Goal: Task Accomplishment & Management: Complete application form

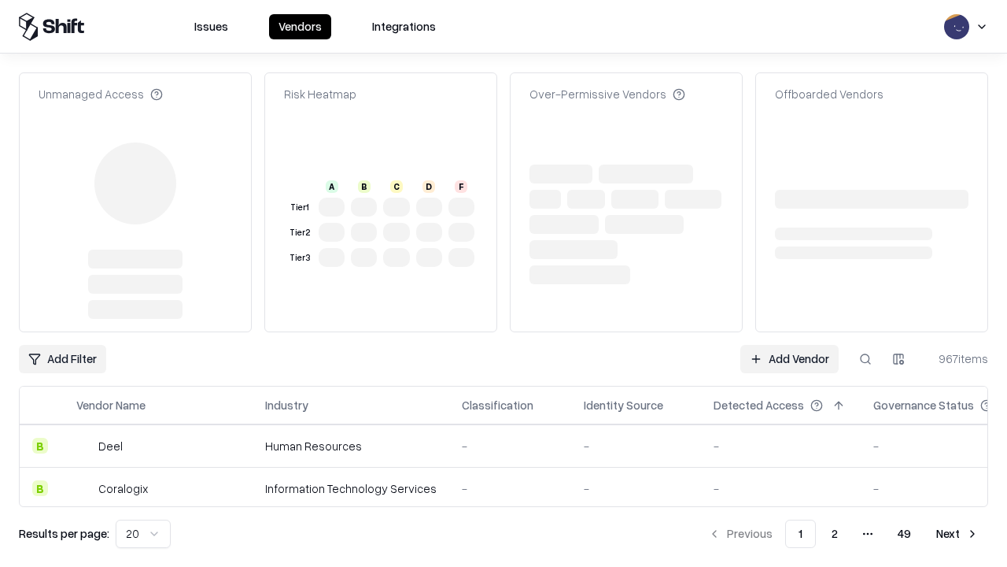
click at [789, 345] on link "Add Vendor" at bounding box center [790, 359] width 98 height 28
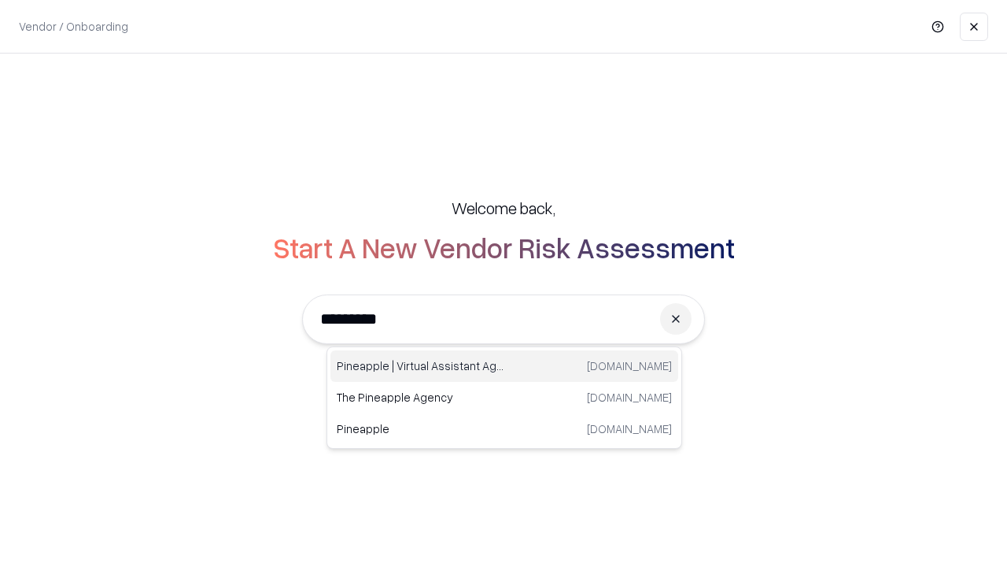
click at [504, 366] on div "Pineapple | Virtual Assistant Agency trypineapple.com" at bounding box center [505, 365] width 348 height 31
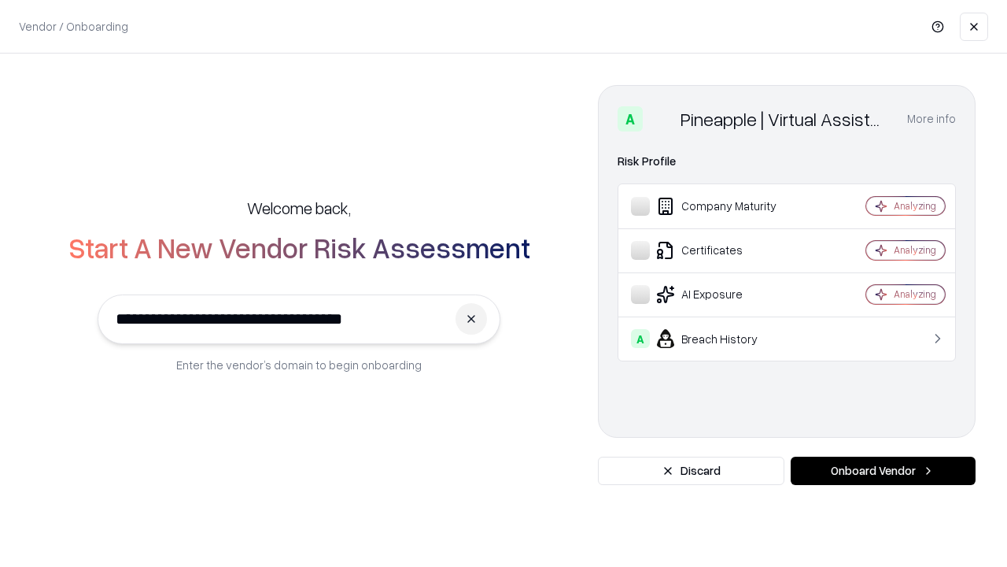
type input "**********"
click at [883, 471] on button "Onboard Vendor" at bounding box center [883, 470] width 185 height 28
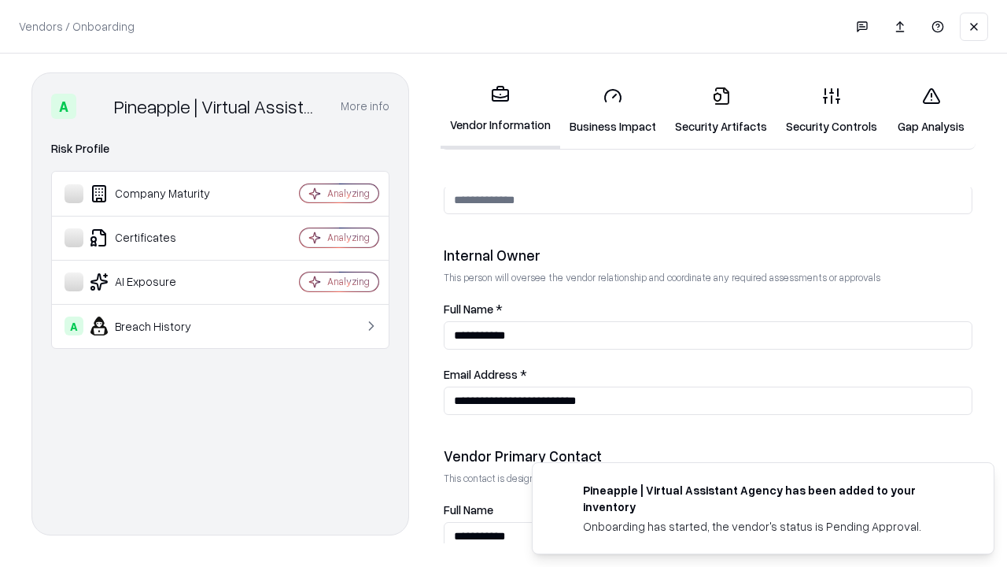
scroll to position [815, 0]
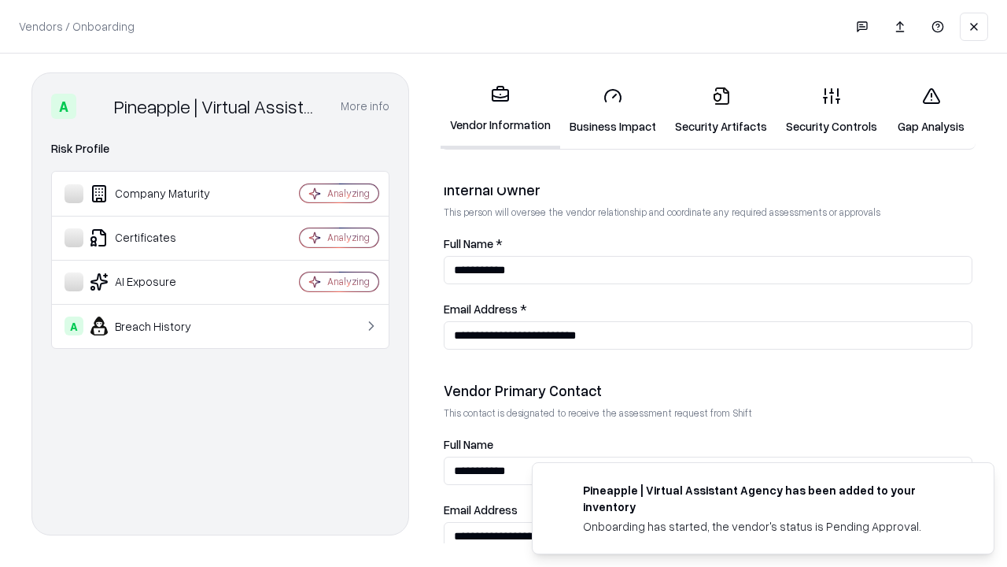
click at [613, 110] on link "Business Impact" at bounding box center [612, 110] width 105 height 73
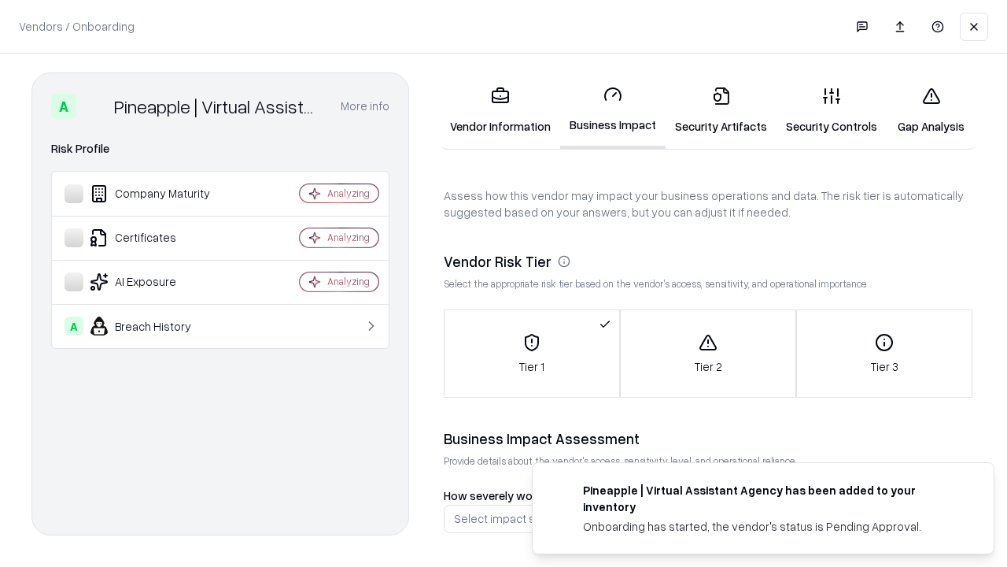
click at [721, 110] on link "Security Artifacts" at bounding box center [721, 110] width 111 height 73
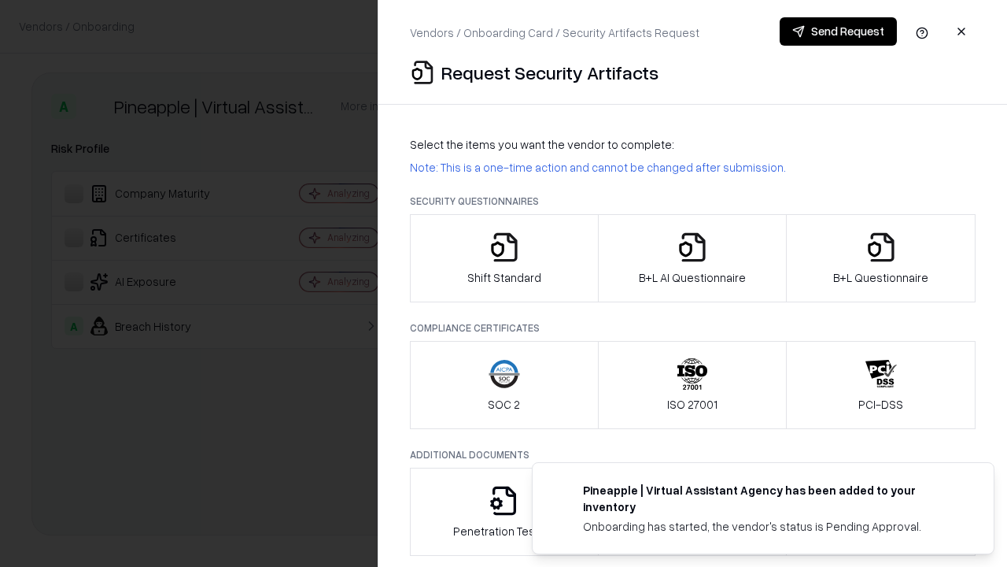
click at [504, 258] on icon "button" at bounding box center [504, 246] width 31 height 31
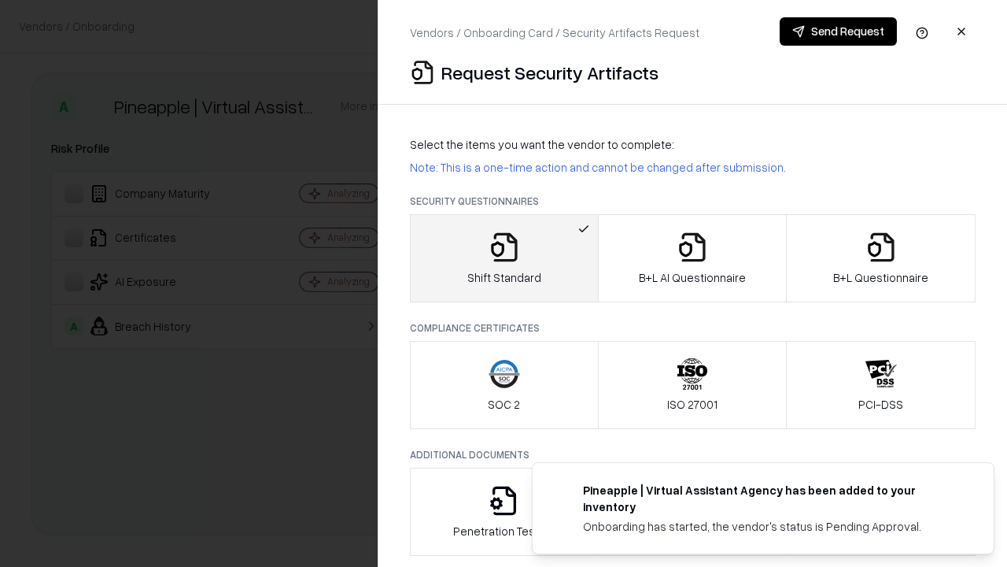
click at [838, 31] on button "Send Request" at bounding box center [838, 31] width 117 height 28
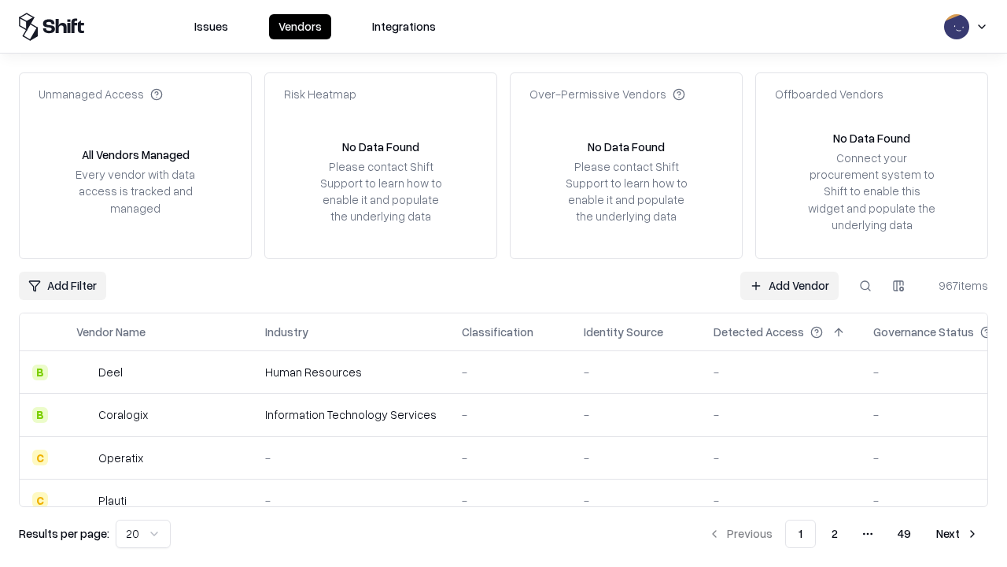
click at [866, 285] on button at bounding box center [866, 286] width 28 height 28
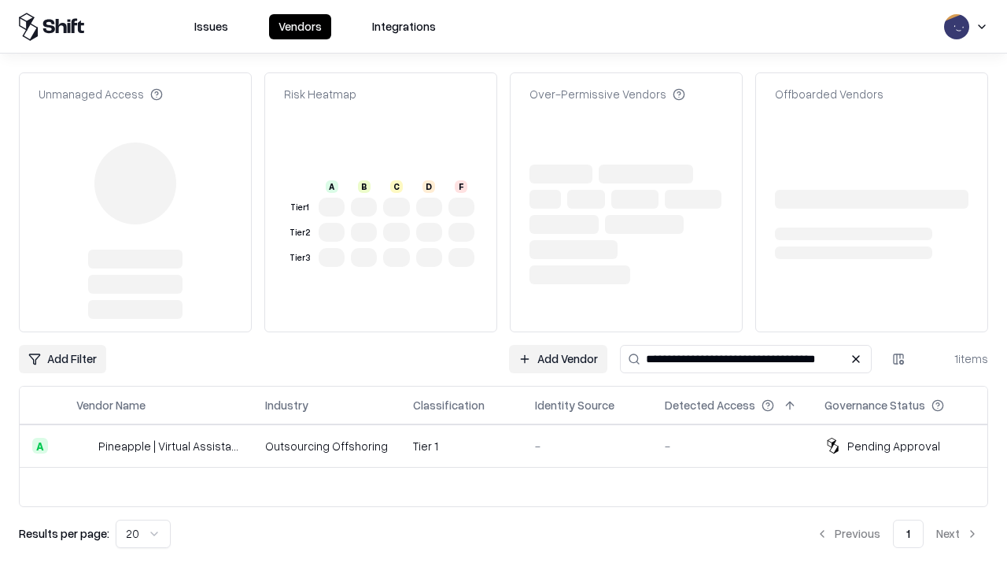
type input "**********"
click at [513, 445] on td "Tier 1" at bounding box center [462, 445] width 122 height 43
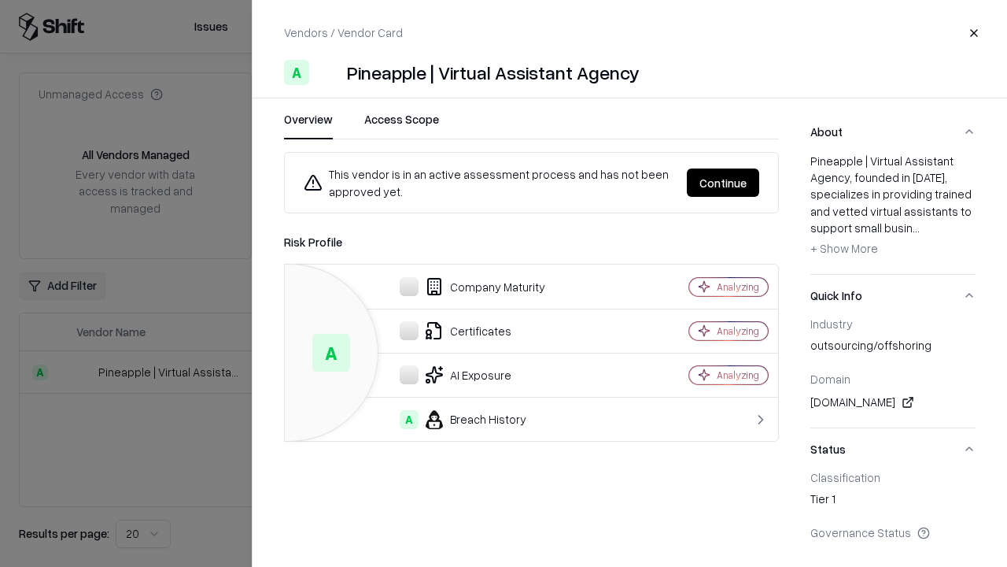
click at [723, 183] on button "Continue" at bounding box center [723, 182] width 72 height 28
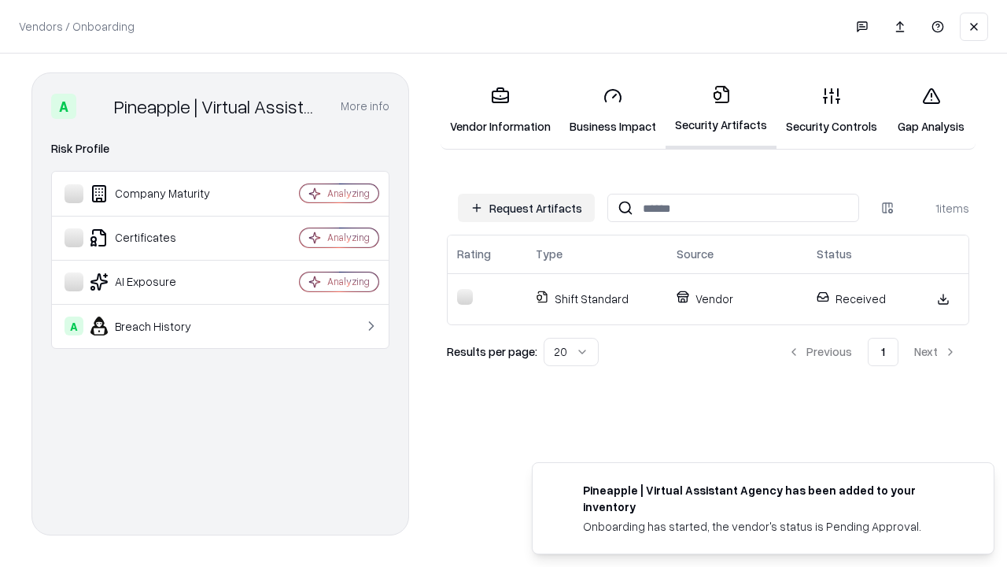
click at [832, 110] on link "Security Controls" at bounding box center [832, 110] width 110 height 73
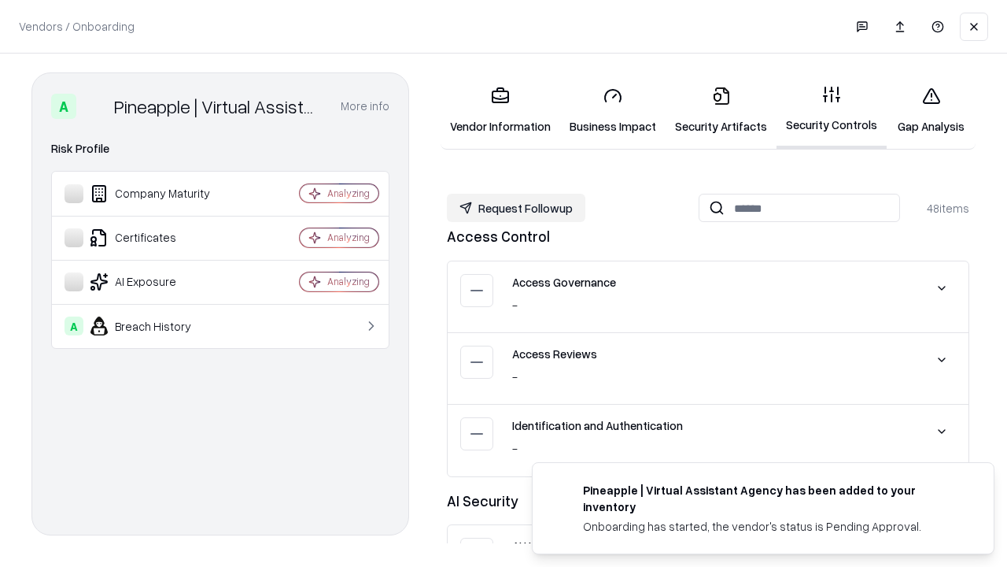
click at [516, 208] on button "Request Followup" at bounding box center [516, 208] width 139 height 28
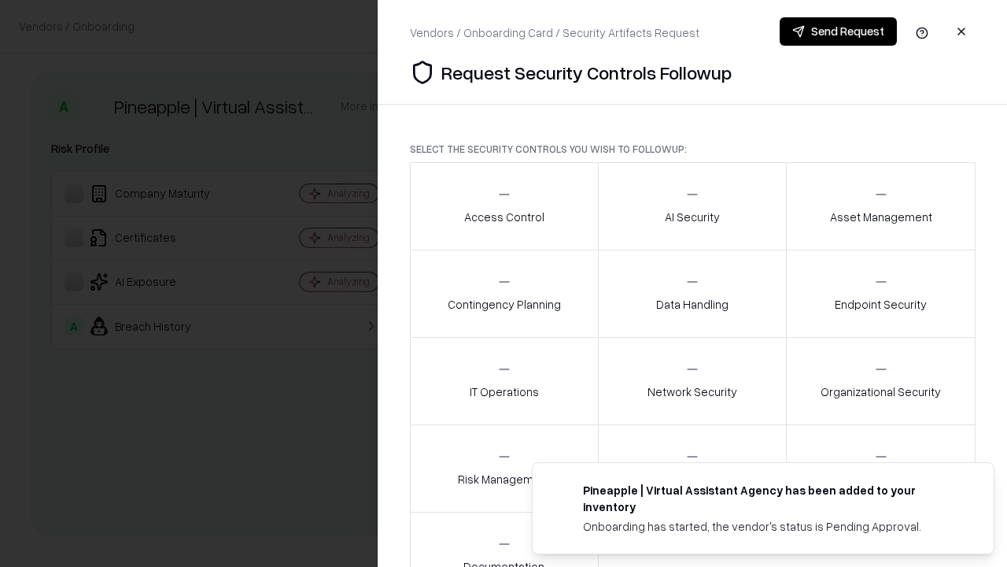
click at [504, 206] on div "Access Control" at bounding box center [504, 206] width 80 height 39
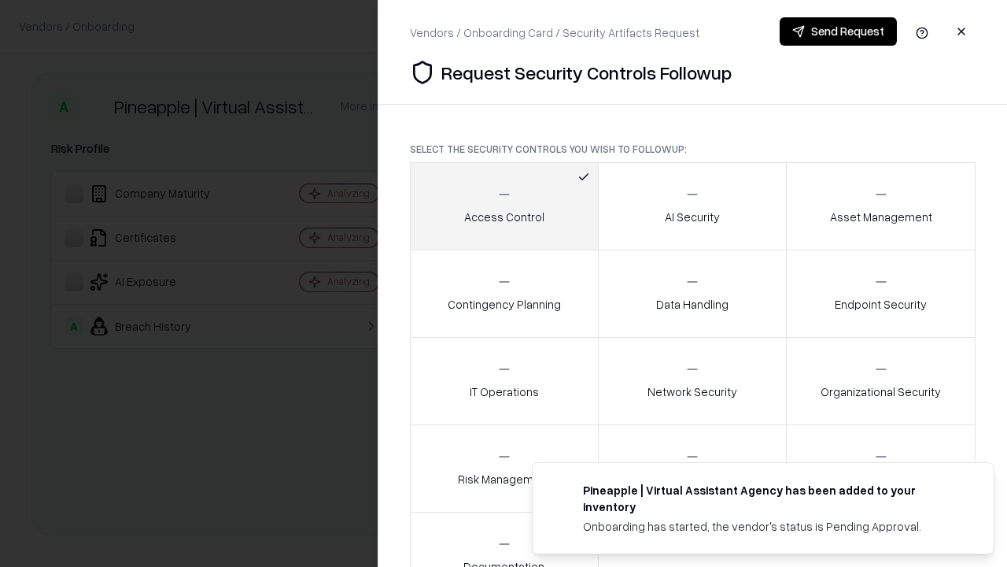
click at [838, 31] on button "Send Request" at bounding box center [838, 31] width 117 height 28
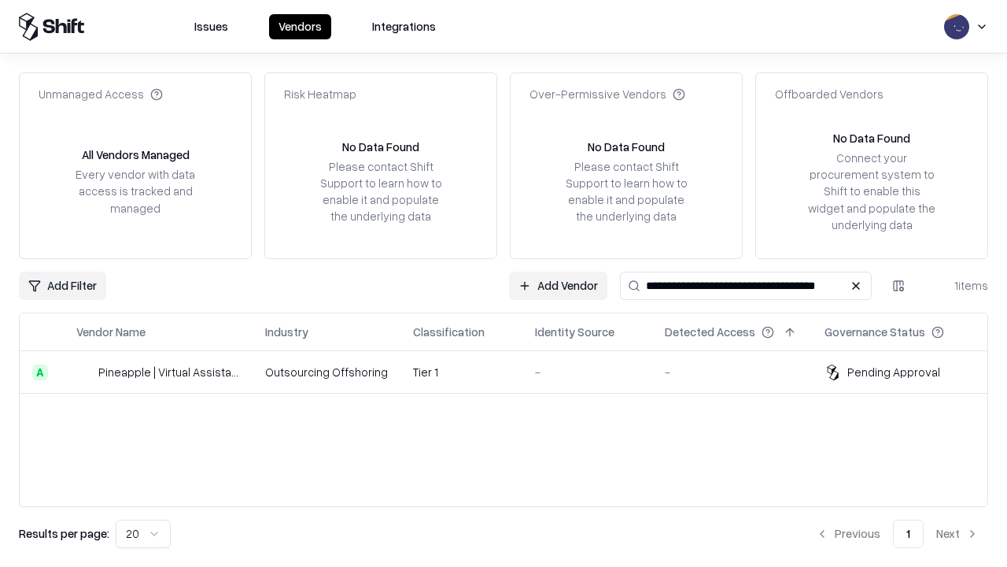
type input "**********"
click at [513, 371] on td "Tier 1" at bounding box center [462, 372] width 122 height 43
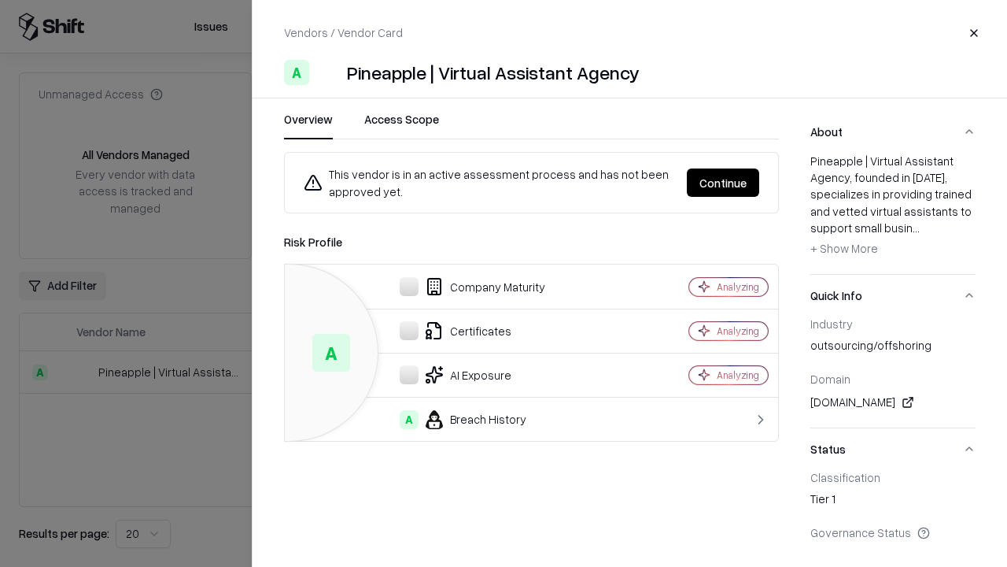
click at [723, 183] on button "Continue" at bounding box center [723, 182] width 72 height 28
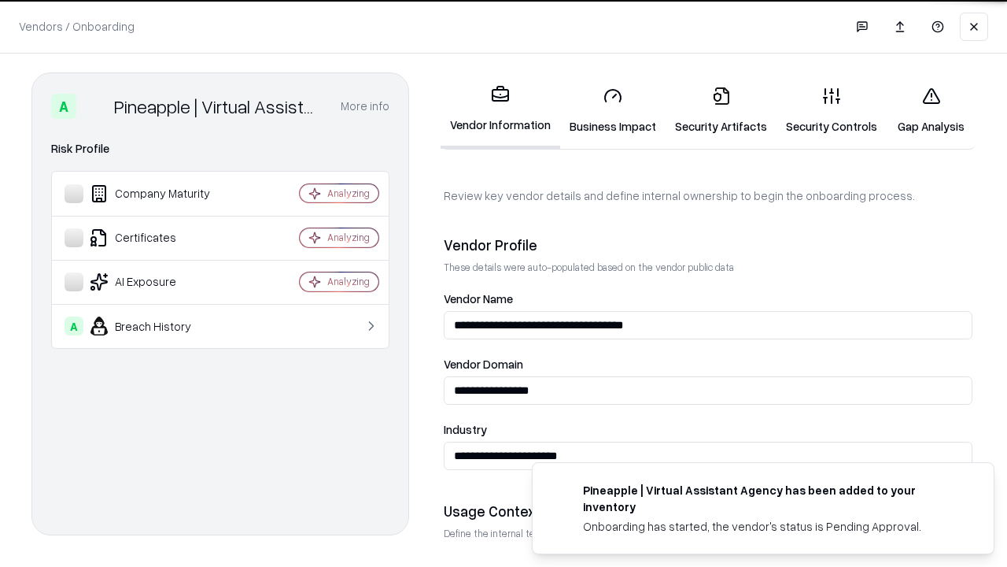
click at [931, 110] on link "Gap Analysis" at bounding box center [931, 110] width 89 height 73
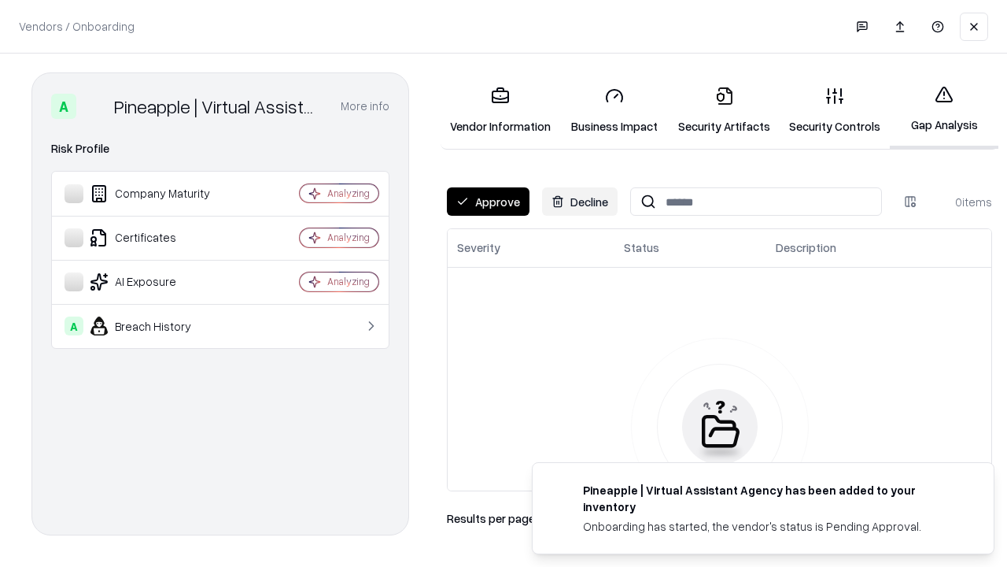
click at [488, 201] on button "Approve" at bounding box center [488, 201] width 83 height 28
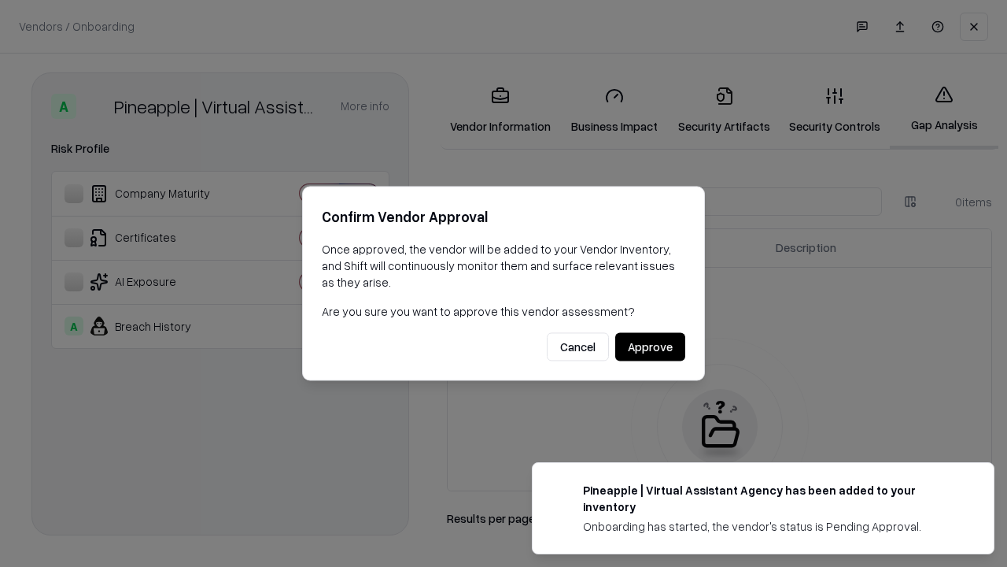
click at [650, 346] on button "Approve" at bounding box center [650, 347] width 70 height 28
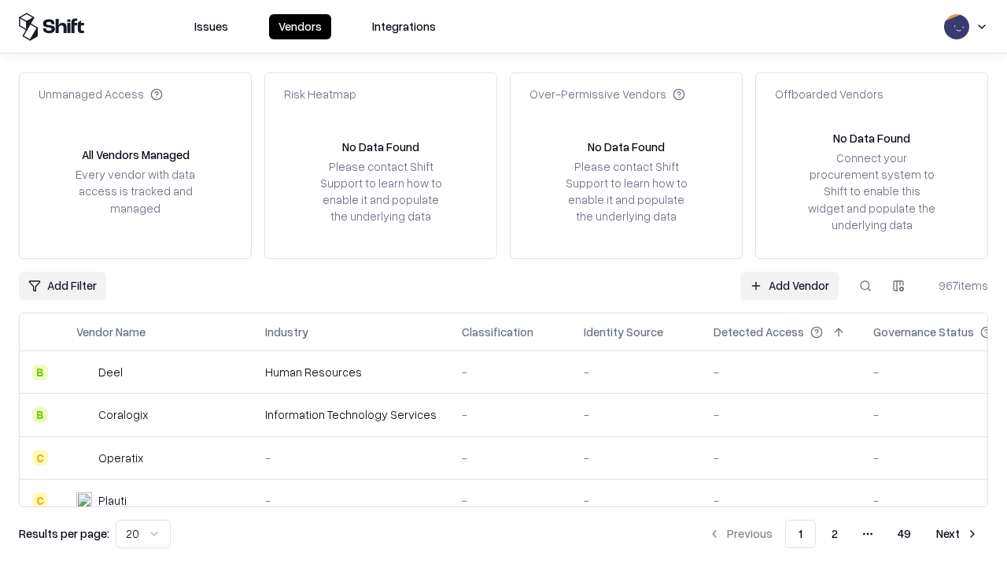
type input "**********"
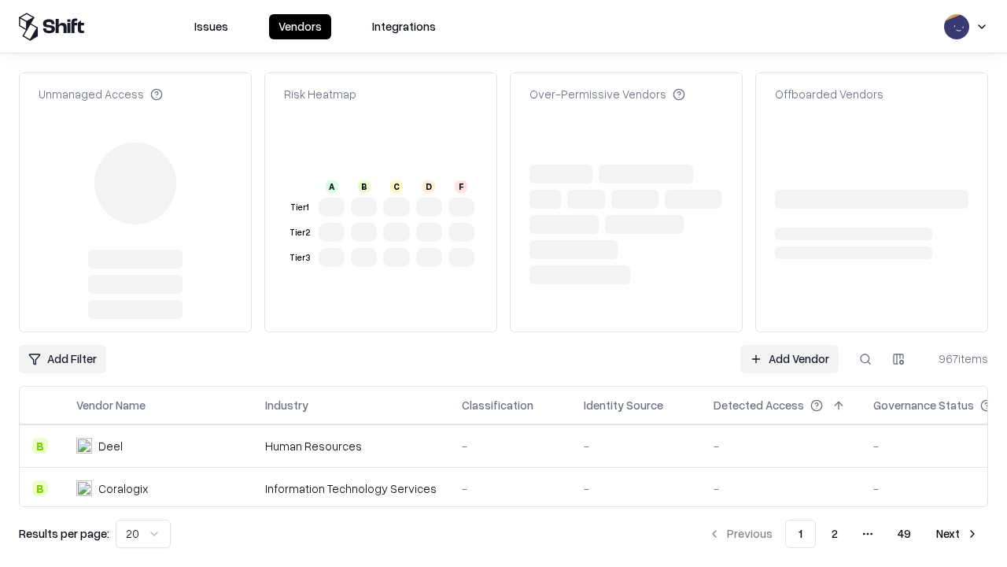
click at [789, 345] on link "Add Vendor" at bounding box center [790, 359] width 98 height 28
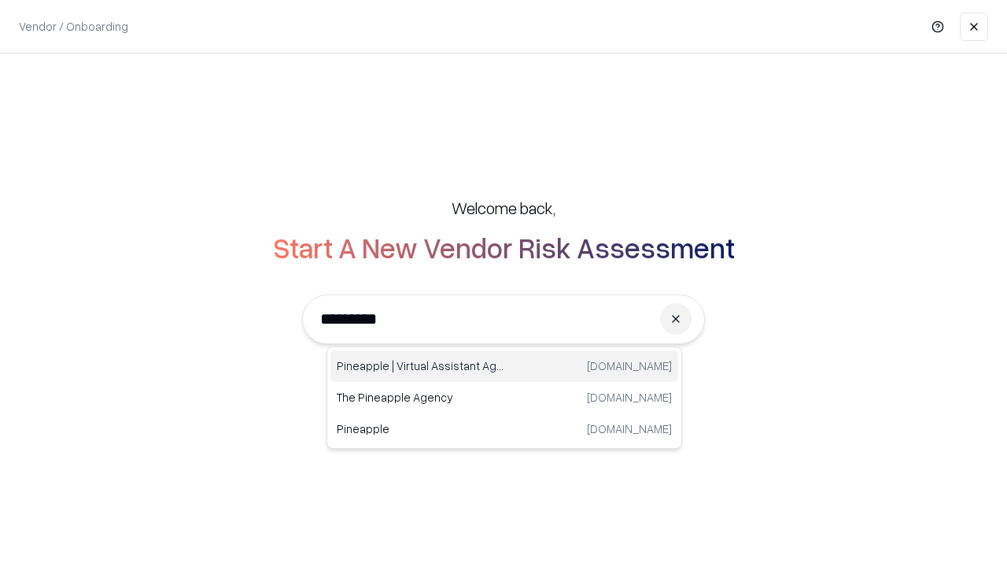
click at [504, 366] on div "Pineapple | Virtual Assistant Agency [DOMAIN_NAME]" at bounding box center [505, 365] width 348 height 31
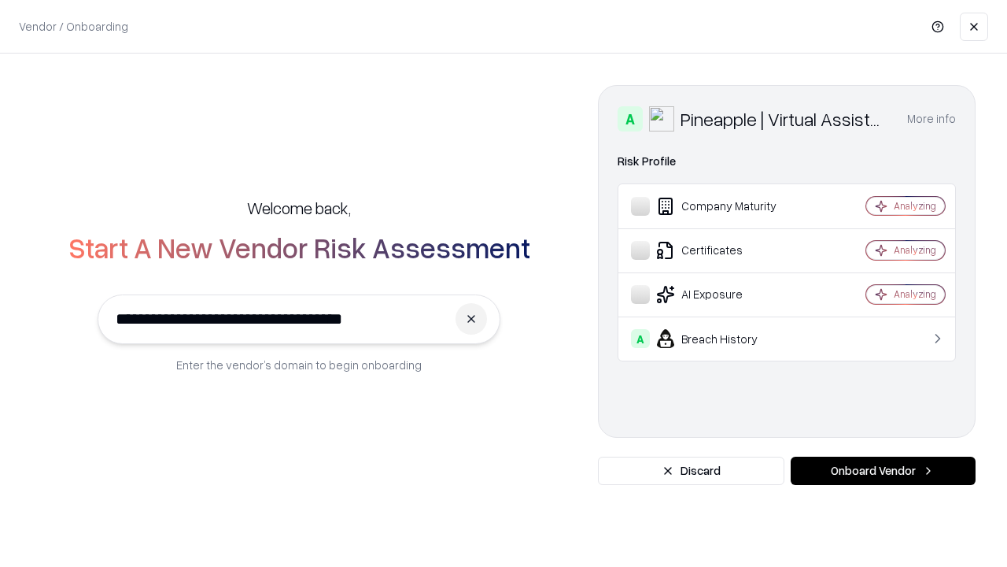
type input "**********"
click at [883, 471] on button "Onboard Vendor" at bounding box center [883, 470] width 185 height 28
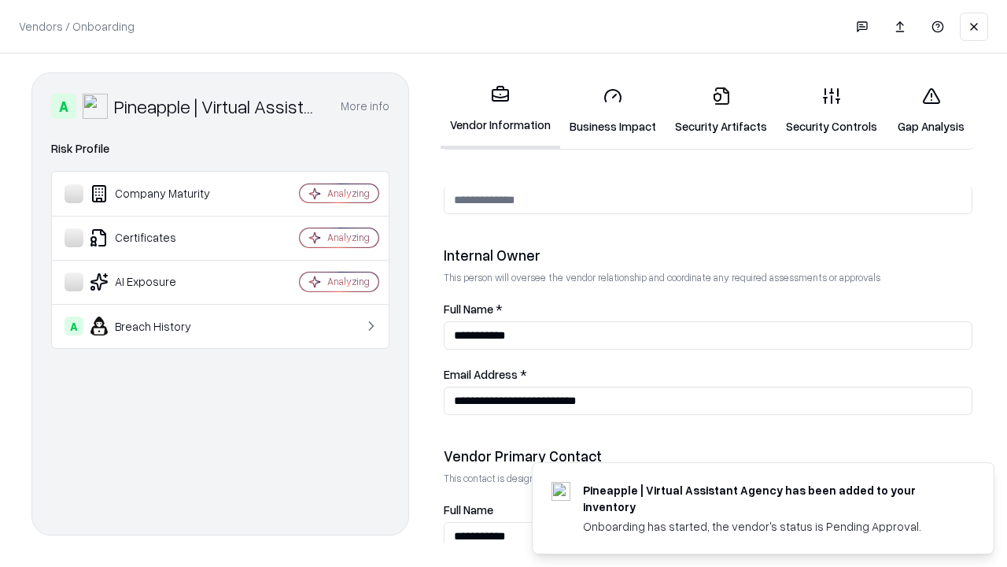
scroll to position [815, 0]
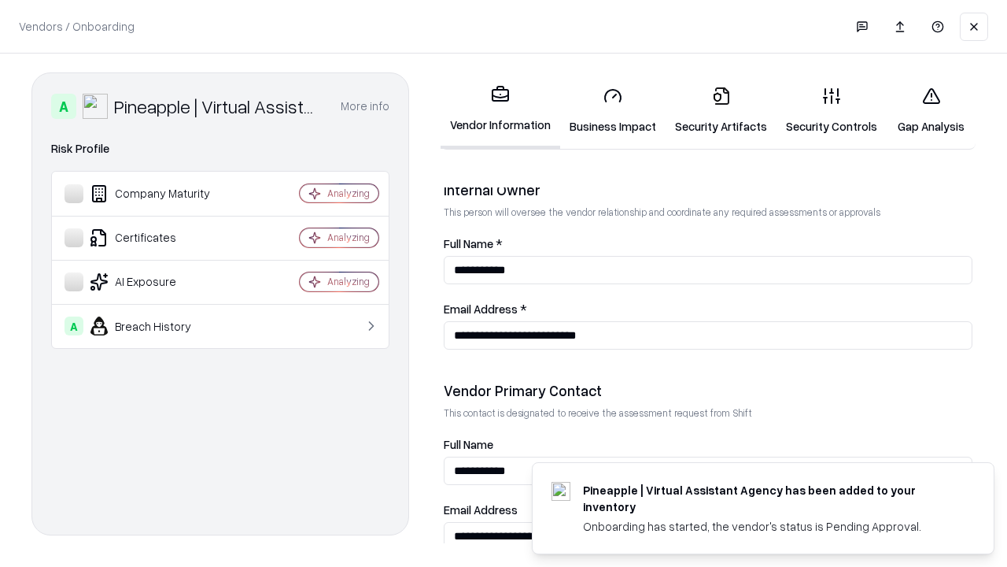
click at [931, 110] on link "Gap Analysis" at bounding box center [931, 110] width 89 height 73
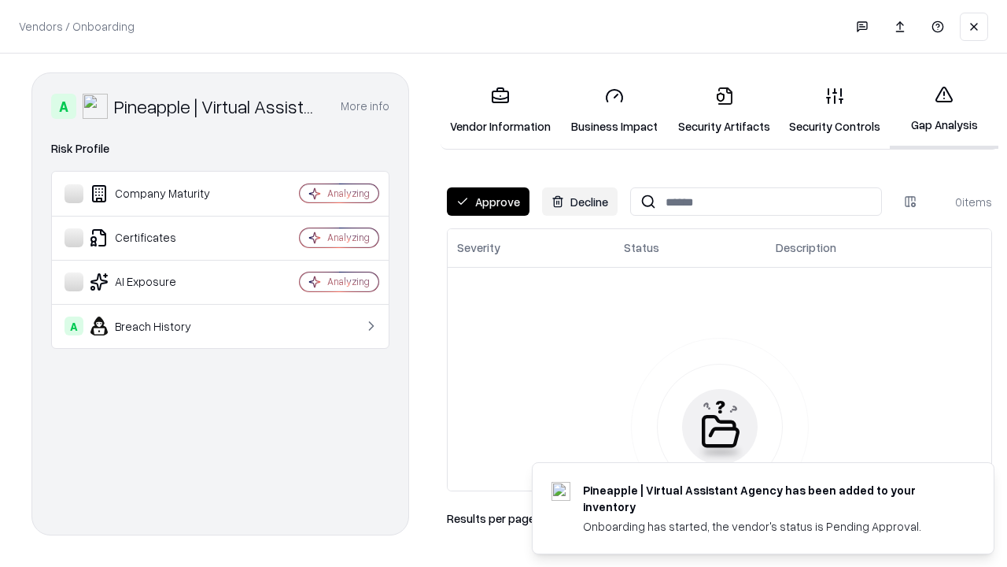
click at [488, 201] on button "Approve" at bounding box center [488, 201] width 83 height 28
